Goal: Task Accomplishment & Management: Manage account settings

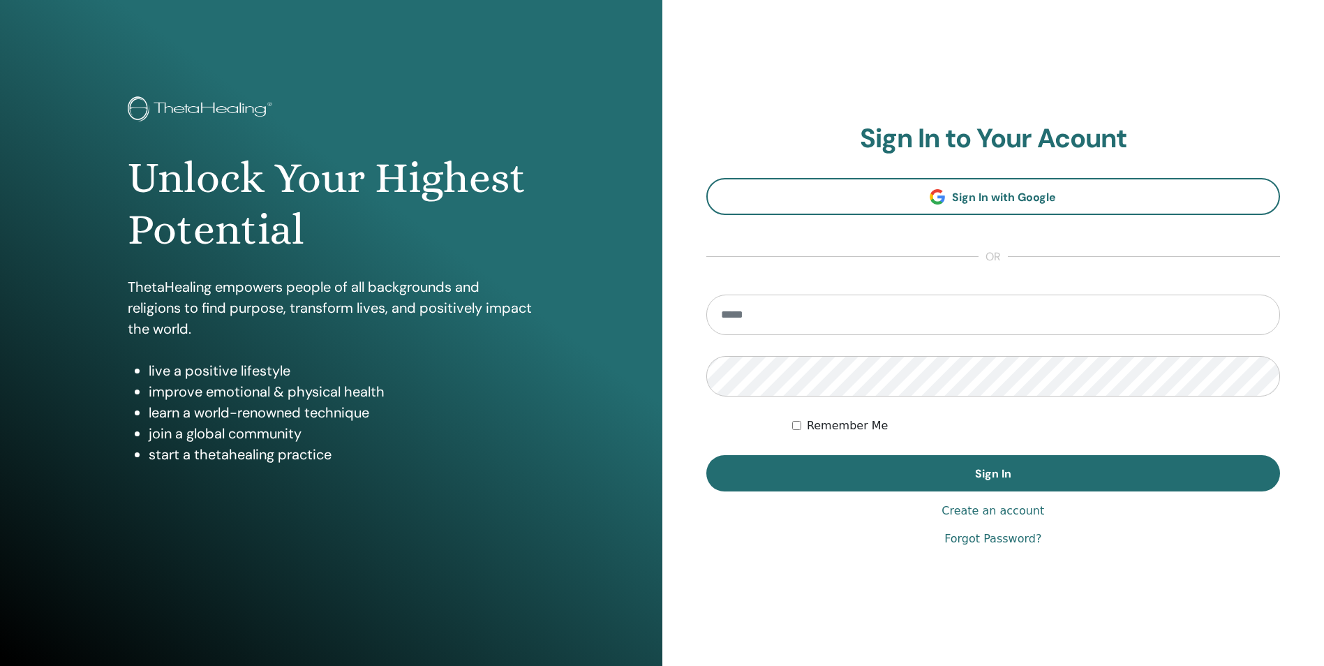
click at [770, 305] on input "email" at bounding box center [994, 315] width 575 height 40
type input "**********"
click at [707, 455] on button "Sign In" at bounding box center [994, 473] width 575 height 36
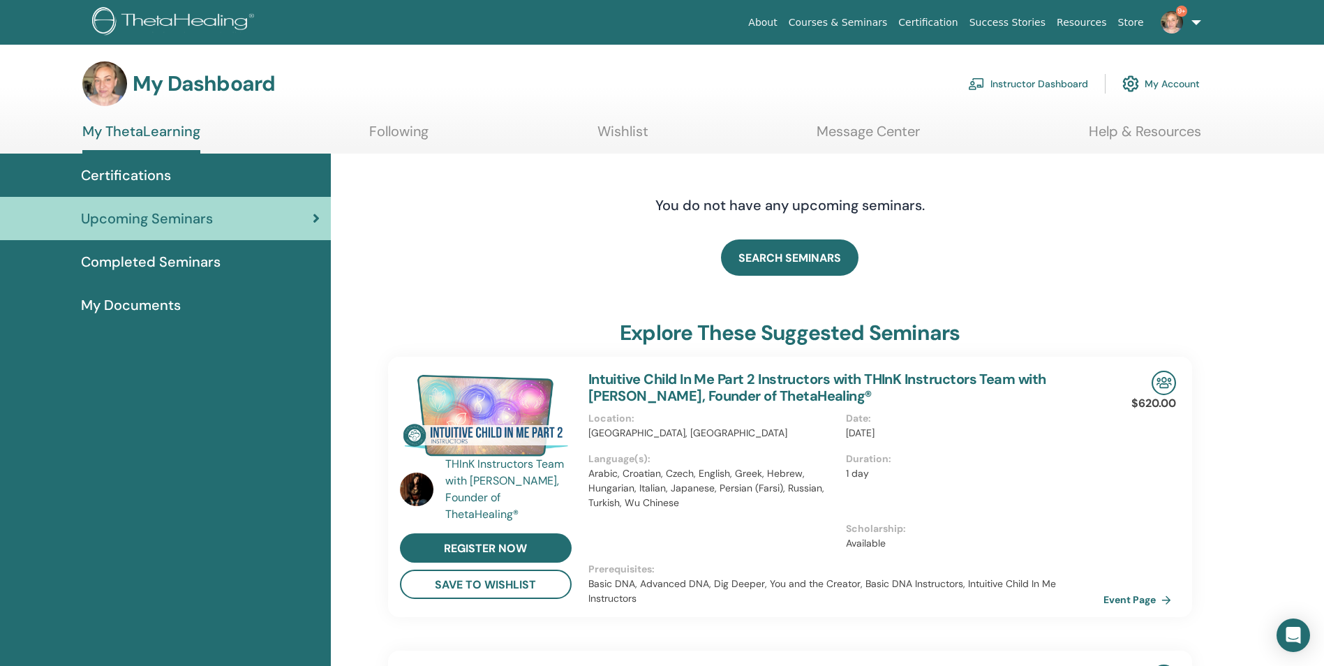
click at [990, 84] on link "Instructor Dashboard" at bounding box center [1028, 83] width 120 height 31
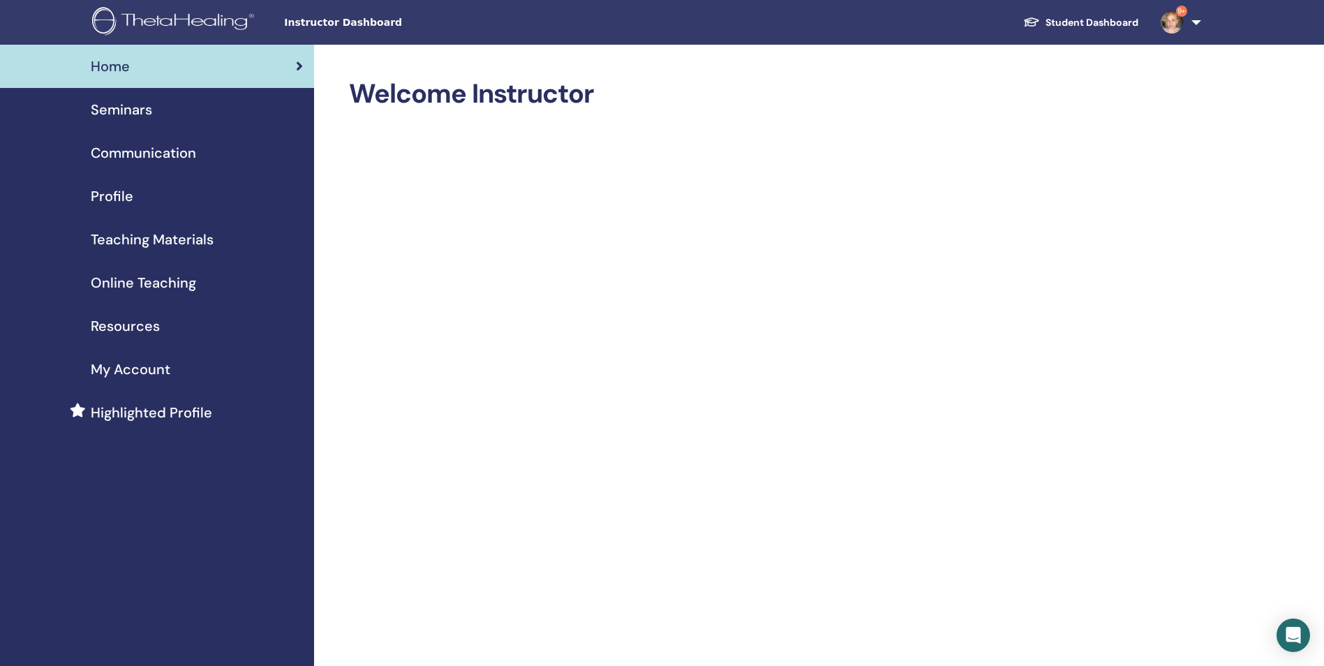
click at [140, 107] on span "Seminars" at bounding box center [121, 109] width 61 height 21
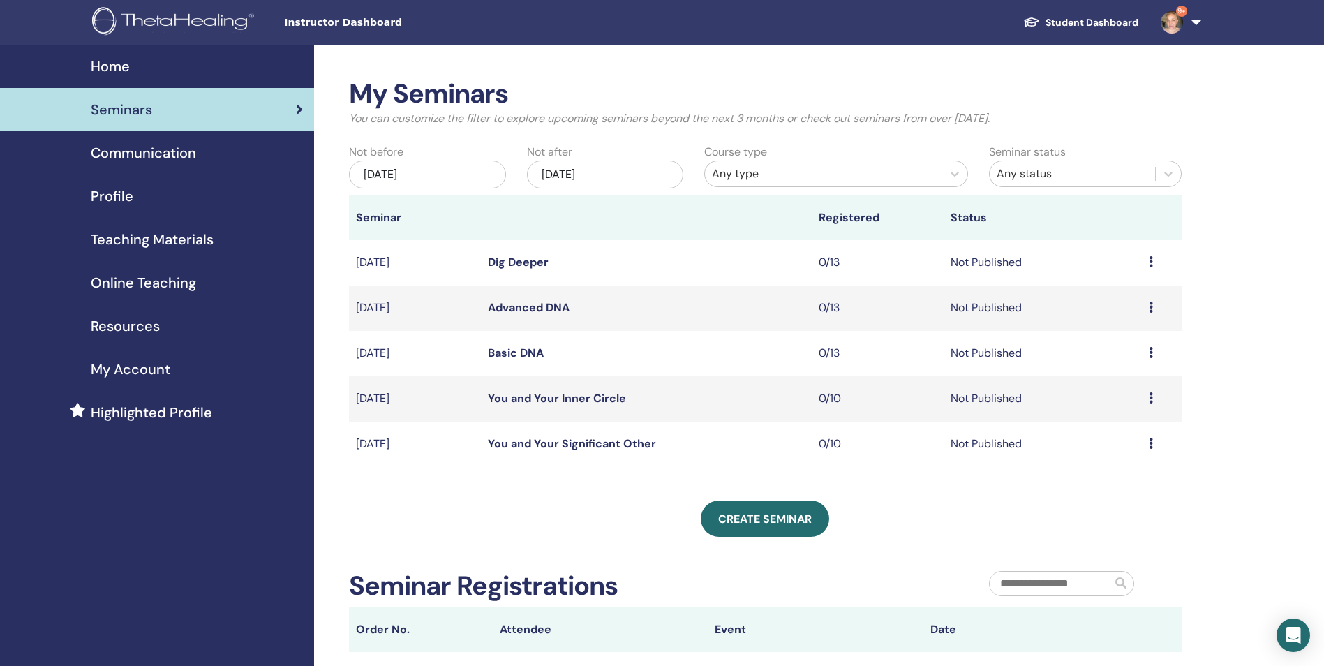
click at [536, 350] on link "Basic DNA" at bounding box center [516, 353] width 56 height 15
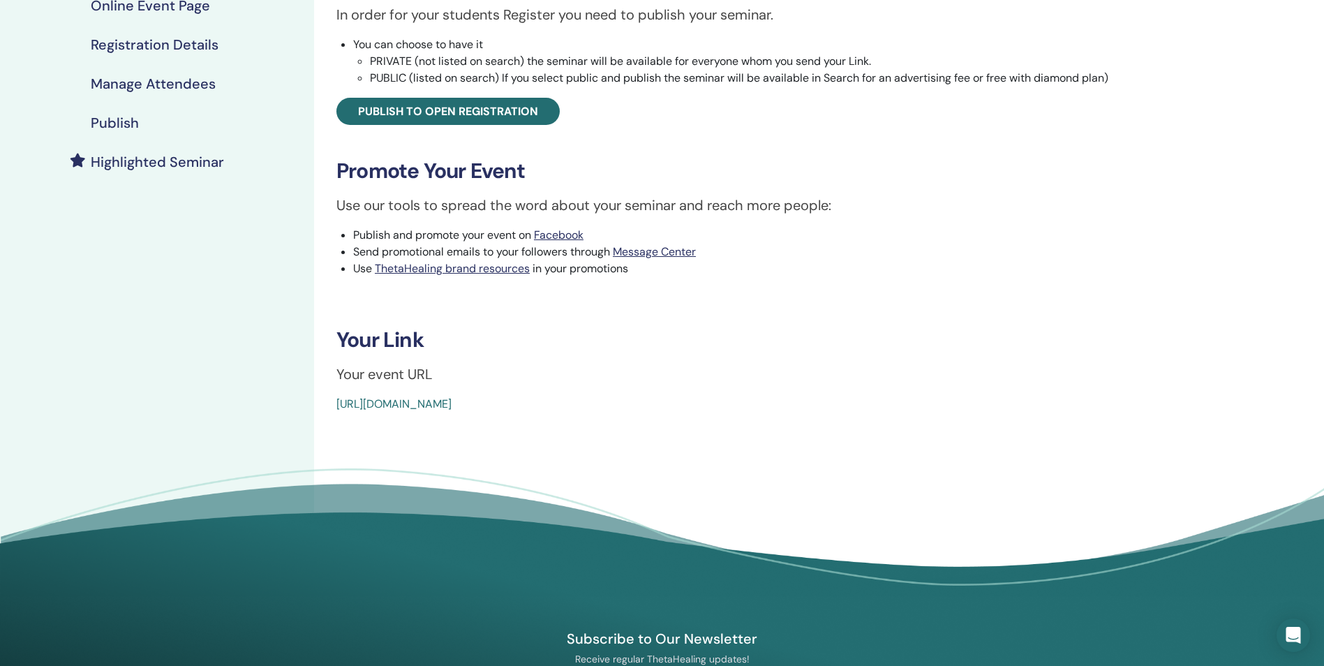
scroll to position [283, 0]
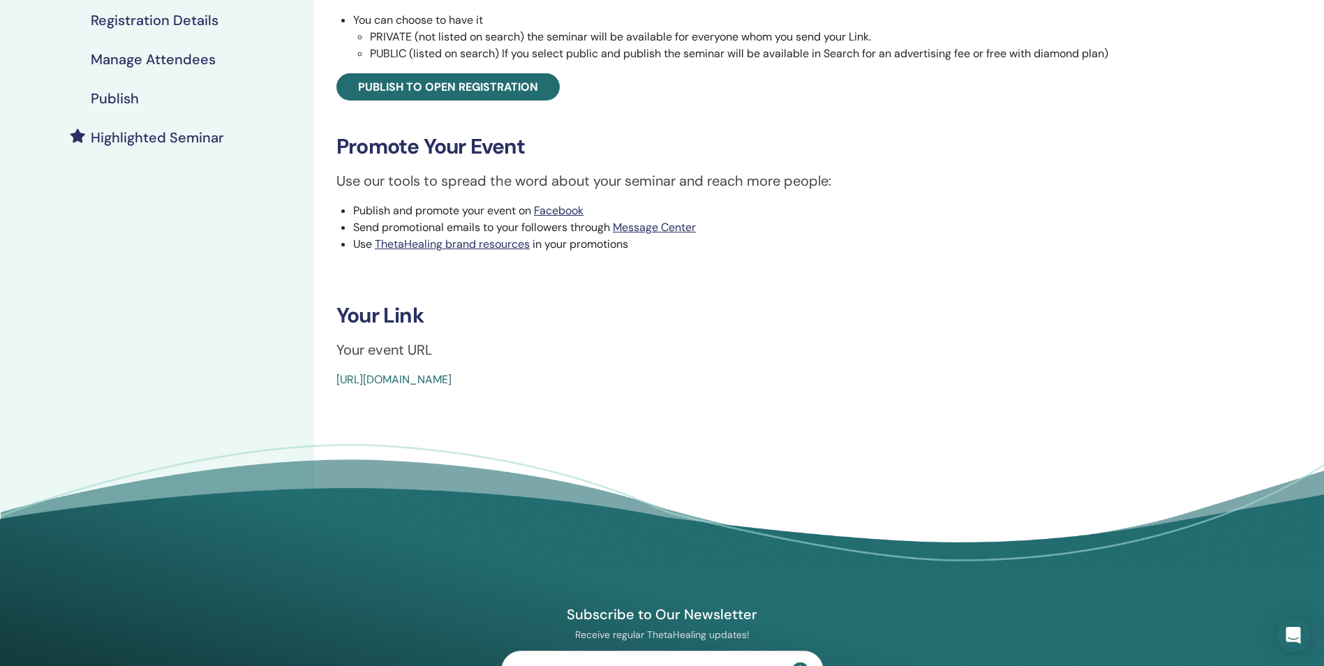
drag, startPoint x: 671, startPoint y: 385, endPoint x: 334, endPoint y: 389, distance: 337.3
click at [334, 389] on div "Basic DNA Event Type Online Event Status Not Published Registrations 0/13 Publi…" at bounding box center [755, 173] width 883 height 822
copy link "https://www.thetahealing.com/seminar-377524-details.html"
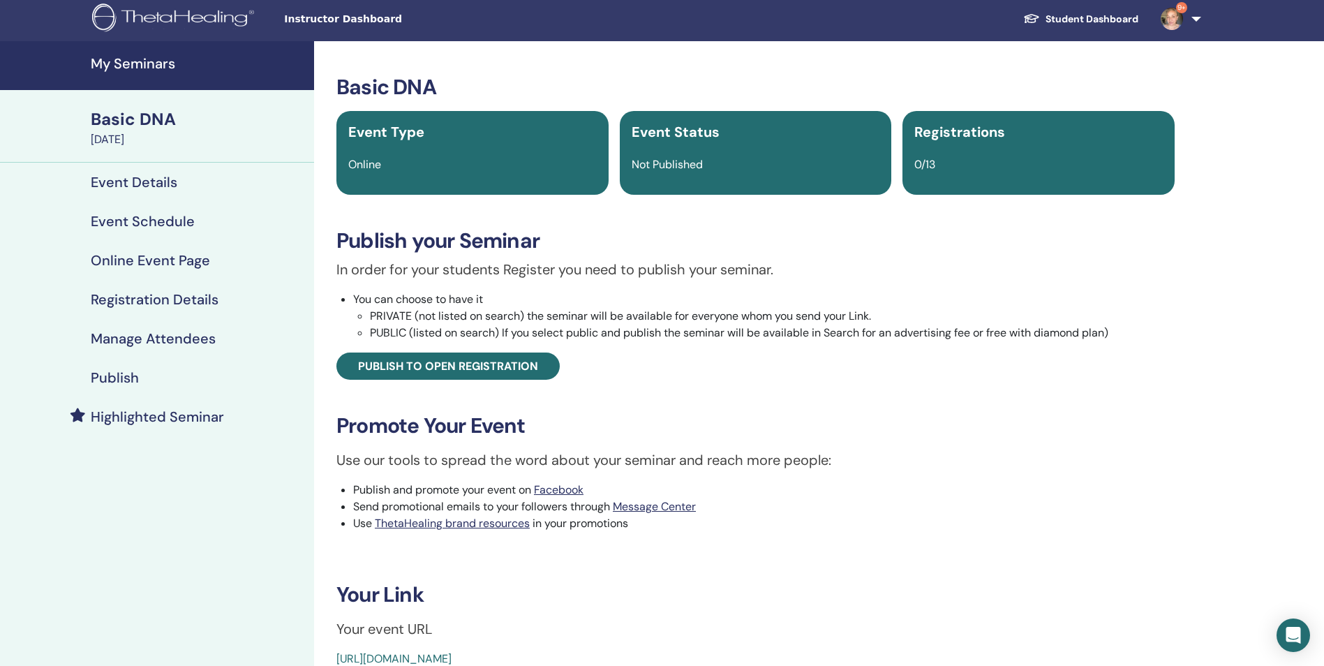
scroll to position [0, 0]
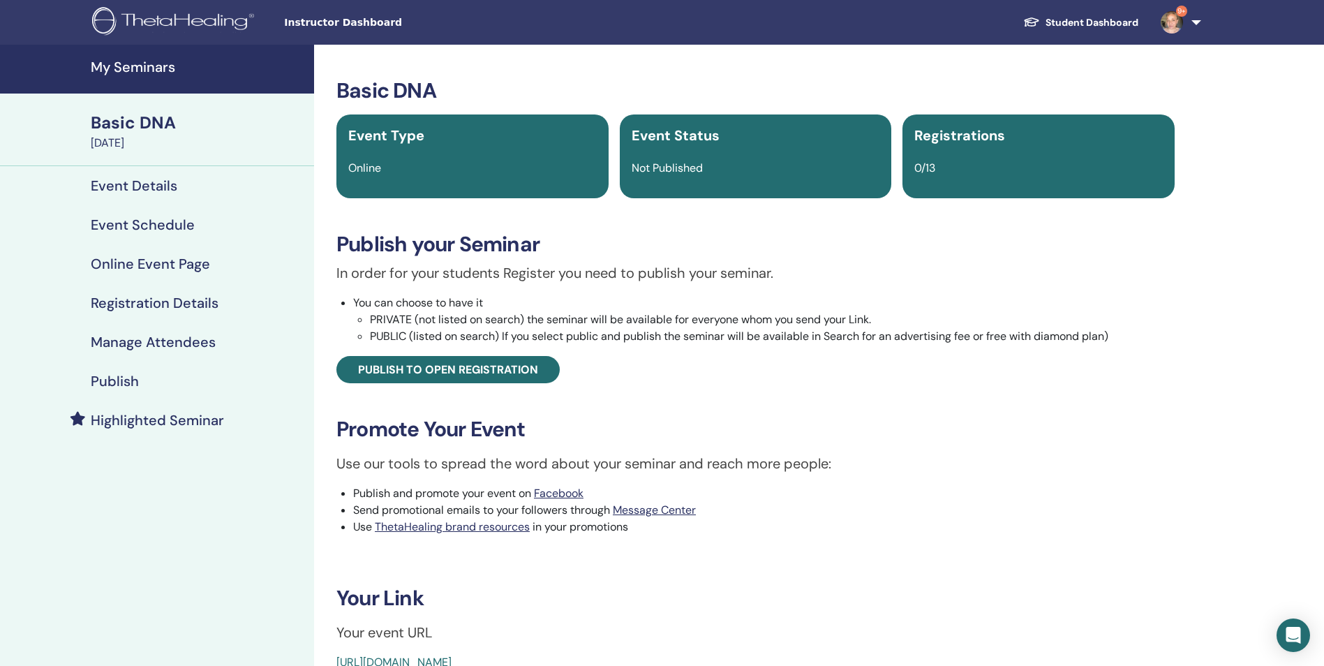
click at [115, 67] on h4 "My Seminars" at bounding box center [198, 67] width 215 height 17
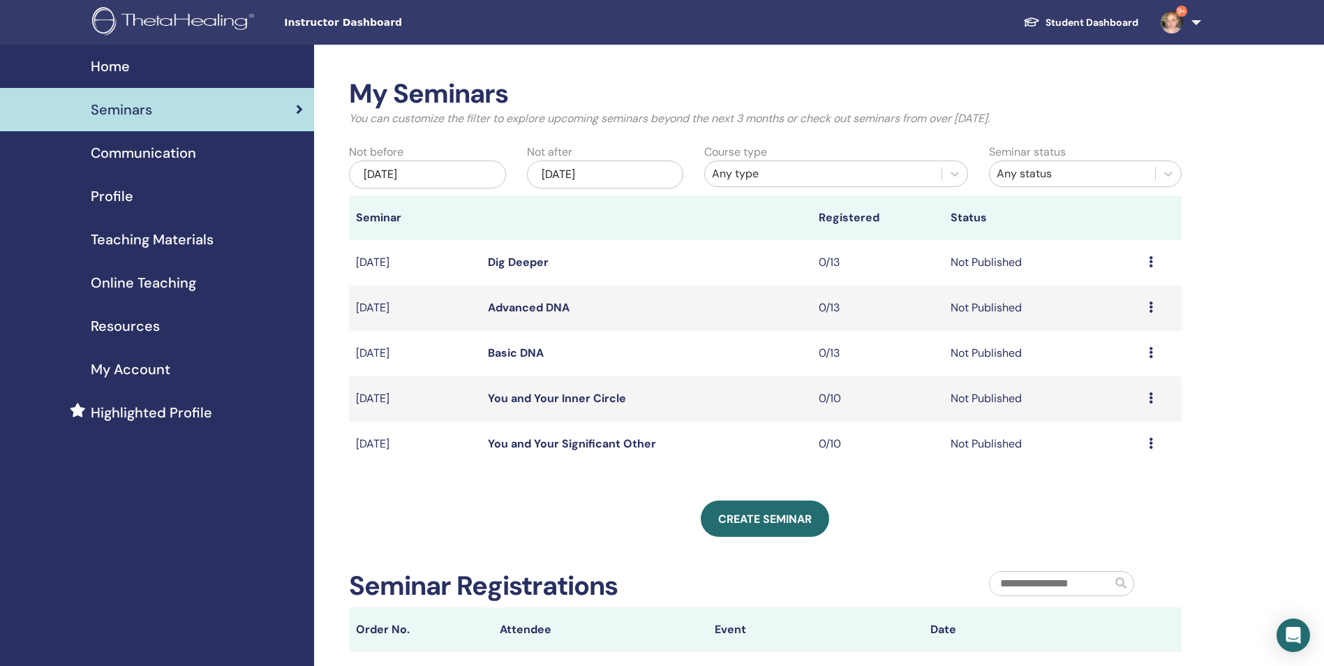
click at [540, 311] on link "Advanced DNA" at bounding box center [529, 307] width 82 height 15
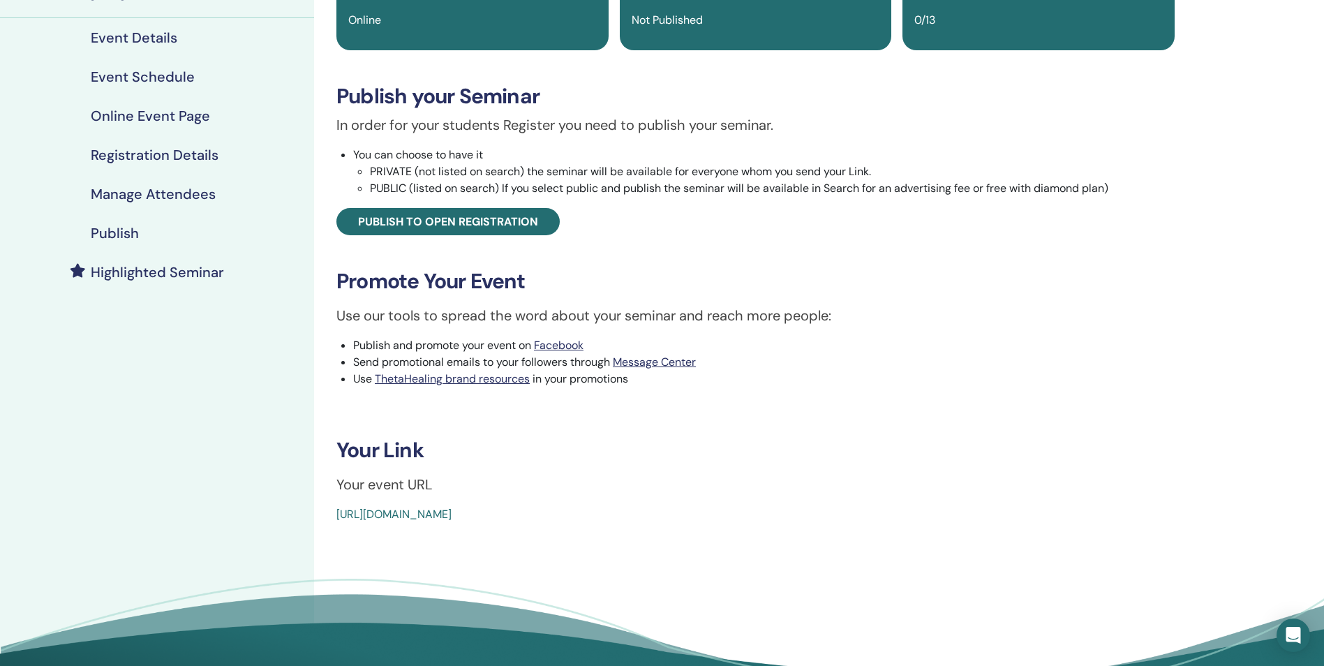
scroll to position [242, 0]
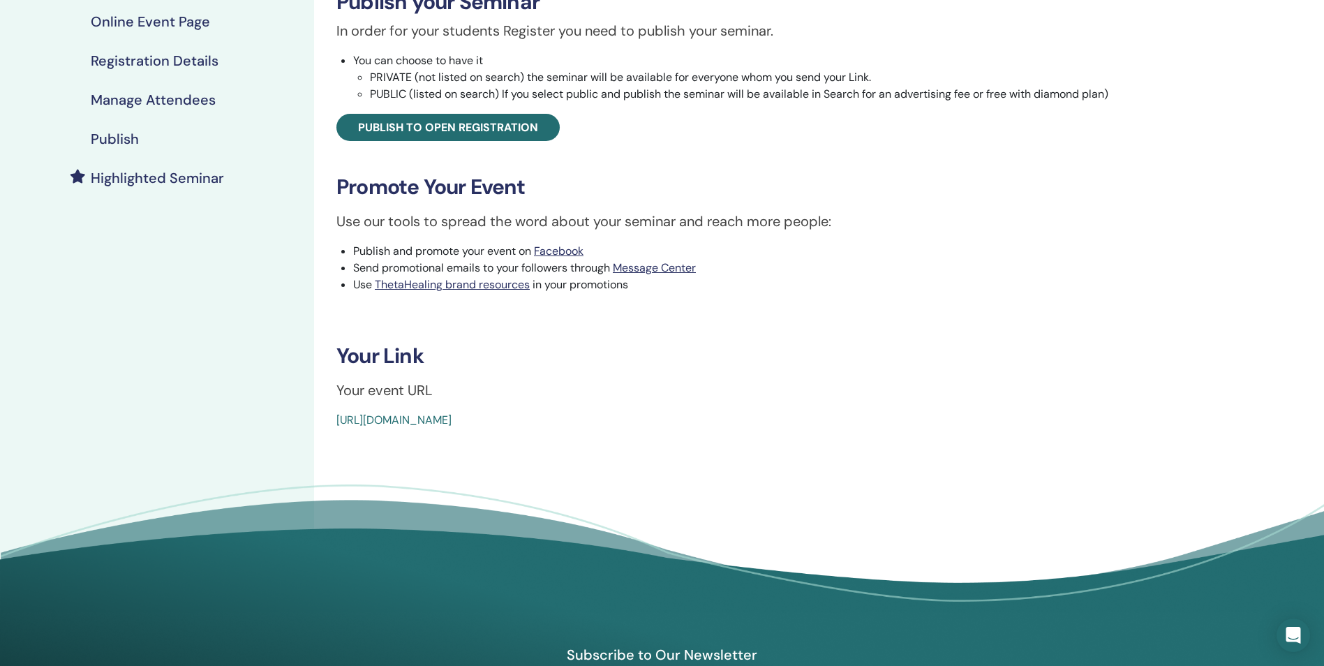
drag, startPoint x: 663, startPoint y: 418, endPoint x: 336, endPoint y: 422, distance: 326.8
click at [336, 422] on div "Advanced DNA Event Type Online Event Status Not Published Registrations 0/13 Pu…" at bounding box center [756, 132] width 866 height 593
copy link "https://www.thetahealing.com/seminar-377526-details.html"
